Goal: Transaction & Acquisition: Register for event/course

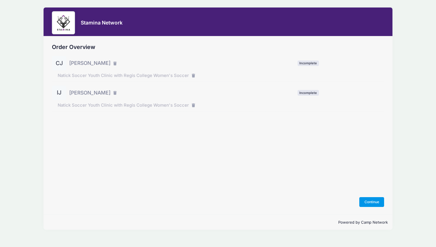
click at [373, 200] on button "Continue" at bounding box center [371, 202] width 25 height 10
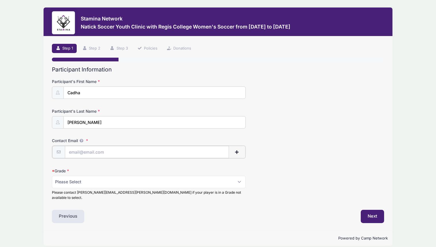
click at [116, 149] on input "Contact Email" at bounding box center [147, 152] width 164 height 12
type input "matthew.jackson08@googlemail.com"
click at [112, 181] on select "Please Select 1st Grade 2nd Grade 3rd Grade 4th Grade 5th Grade 6th Grade" at bounding box center [149, 181] width 194 height 12
select select "4th Grade"
click at [138, 209] on div "Previous" at bounding box center [133, 215] width 169 height 13
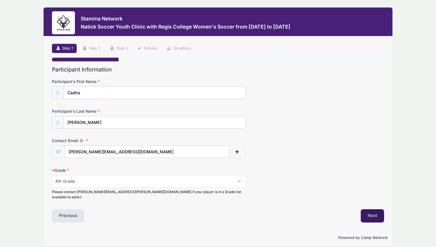
click at [371, 213] on button "Next" at bounding box center [372, 215] width 23 height 13
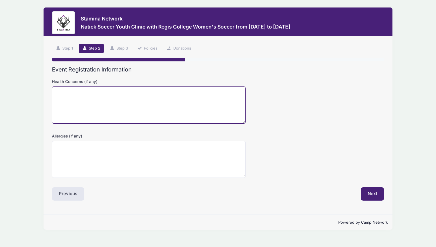
click at [134, 96] on textarea "Health Concerns (if any)" at bounding box center [149, 105] width 194 height 37
type textarea "None"
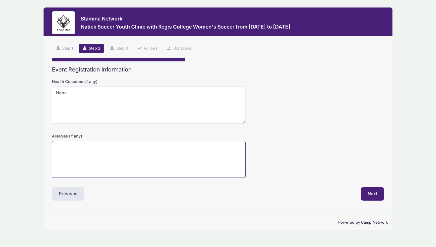
click at [124, 147] on textarea "Allergies (if any)" at bounding box center [149, 159] width 194 height 37
type textarea "None"
click at [366, 188] on button "Next" at bounding box center [372, 193] width 23 height 13
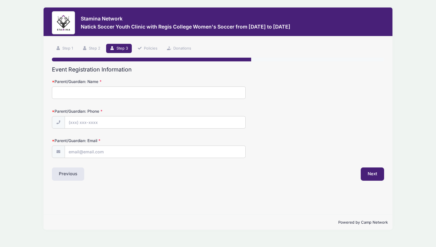
click at [200, 95] on input "Parent/Guardian: Name" at bounding box center [149, 93] width 194 height 12
type input "Matthew Jackson"
type input "(774) 239-9678"
type input "matthew.jackson08@googlemail.com"
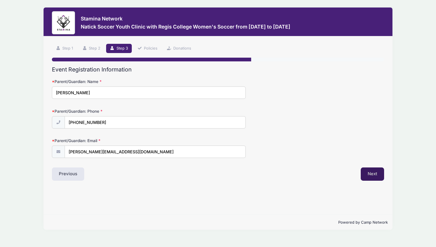
click at [381, 172] on button "Next" at bounding box center [372, 174] width 23 height 13
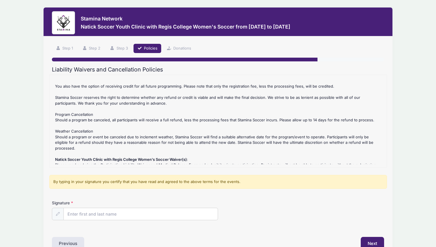
scroll to position [54, 0]
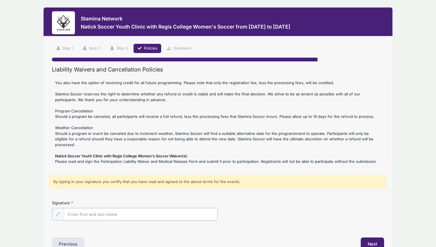
click at [154, 214] on input "Signature" at bounding box center [141, 214] width 154 height 12
type input "Matthew Jackson"
click at [293, 216] on div "Signature Matthew Jackson" at bounding box center [218, 210] width 332 height 20
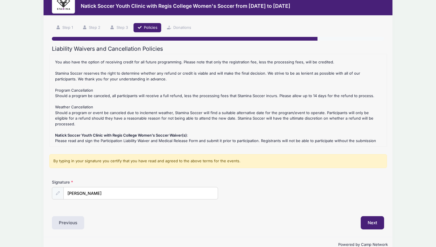
scroll to position [33, 0]
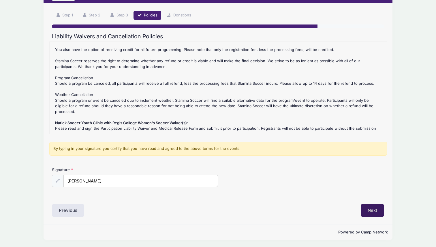
click at [379, 213] on button "Next" at bounding box center [372, 210] width 23 height 13
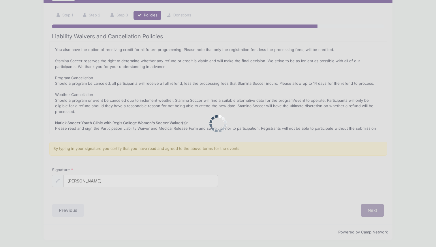
scroll to position [0, 0]
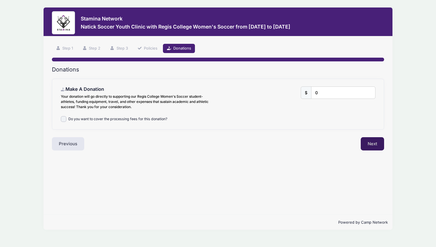
click at [379, 140] on button "Next" at bounding box center [372, 143] width 23 height 13
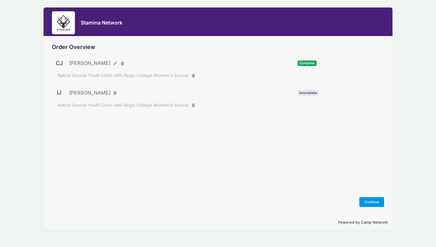
click at [364, 202] on button "Continue" at bounding box center [371, 202] width 25 height 10
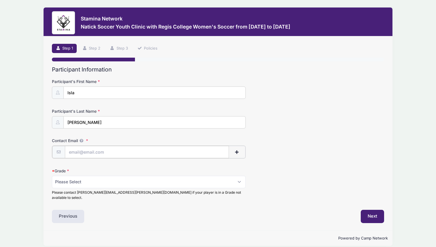
click at [154, 150] on input "Contact Email" at bounding box center [147, 152] width 164 height 12
type input "matthew.jackson08@googlemail.com"
click at [144, 185] on select "Please Select 1st Grade 2nd Grade 3rd Grade 4th Grade 5th Grade 6th Grade" at bounding box center [149, 181] width 194 height 12
click at [281, 209] on div "Next" at bounding box center [302, 215] width 169 height 13
click at [208, 180] on select "Please Select 1st Grade 2nd Grade 3rd Grade 4th Grade 5th Grade 6th Grade" at bounding box center [149, 181] width 194 height 12
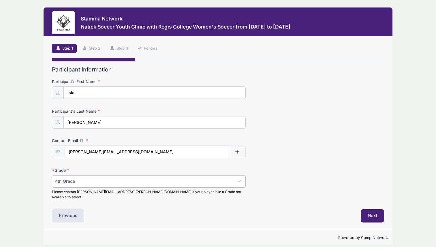
select select "2nd Grade"
click at [375, 212] on button "Next" at bounding box center [372, 215] width 23 height 13
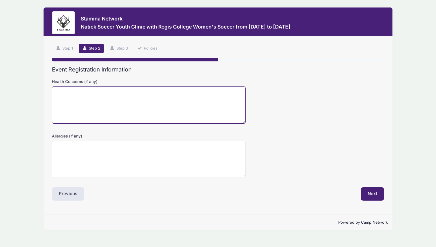
click at [225, 111] on textarea "Health Concerns (if any)" at bounding box center [149, 105] width 194 height 37
type textarea "None"
click at [208, 131] on form "Health Concerns (if any) None Allergies (if any)" at bounding box center [218, 128] width 332 height 99
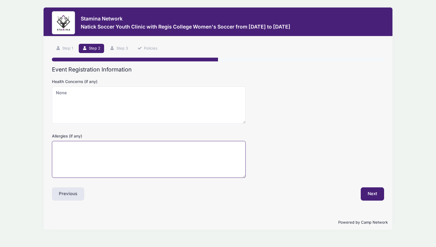
click at [205, 151] on textarea "Allergies (if any)" at bounding box center [149, 159] width 194 height 37
type textarea "None"
click at [377, 191] on button "Next" at bounding box center [372, 193] width 23 height 13
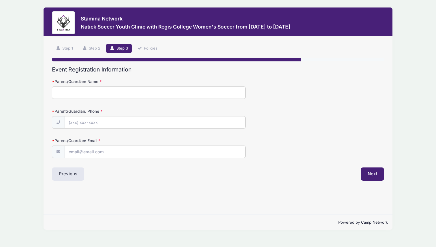
click at [183, 92] on input "Parent/Guardian: Name" at bounding box center [149, 93] width 194 height 12
type input "Matthew Jackson"
type input "(774) 239-9678"
type input "[PERSON_NAME][EMAIL_ADDRESS][DOMAIN_NAME]"
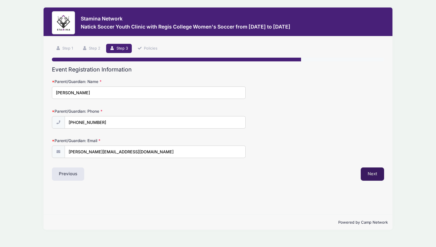
click at [374, 176] on button "Next" at bounding box center [372, 174] width 23 height 13
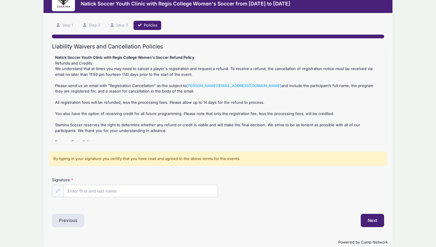
scroll to position [33, 0]
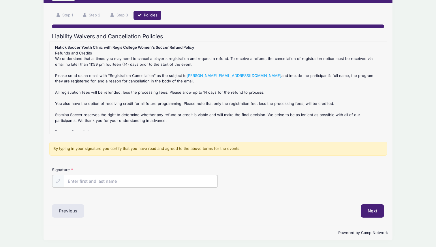
click at [166, 179] on input "Signature" at bounding box center [141, 181] width 154 height 12
type input "Matthew Jackson"
click at [220, 212] on div "Next" at bounding box center [302, 210] width 169 height 13
click at [377, 213] on button "Next" at bounding box center [372, 210] width 23 height 13
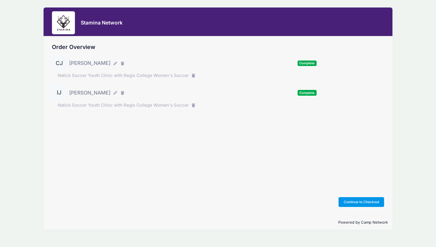
click at [352, 204] on button "Continue to Checkout" at bounding box center [362, 202] width 46 height 10
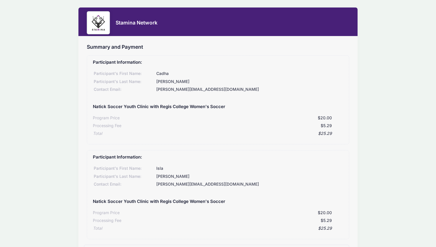
scroll to position [108, 0]
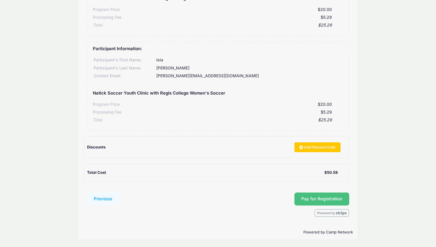
click at [325, 197] on span "Pay for Registration" at bounding box center [321, 198] width 41 height 5
